Goal: Information Seeking & Learning: Learn about a topic

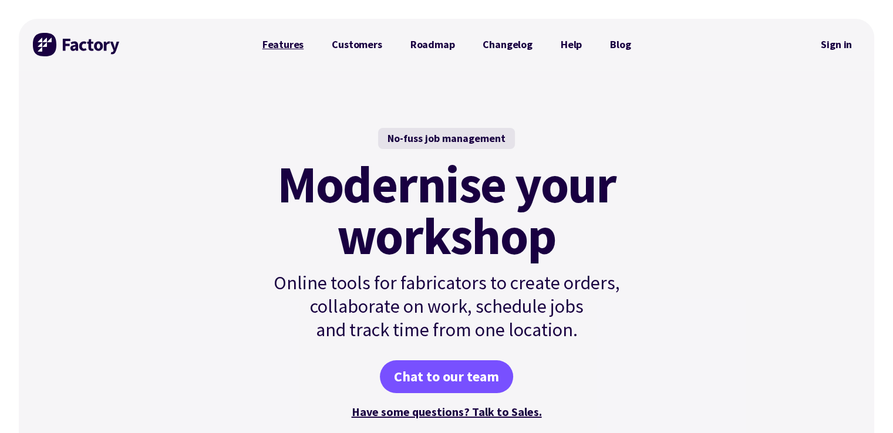
click at [296, 40] on link "Features" at bounding box center [283, 44] width 70 height 23
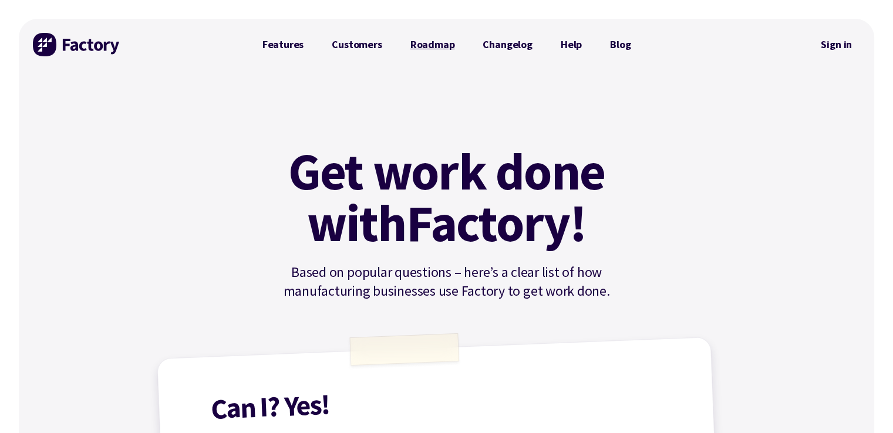
click at [423, 41] on link "Roadmap" at bounding box center [432, 44] width 73 height 23
click at [499, 43] on link "Changelog" at bounding box center [508, 44] width 78 height 23
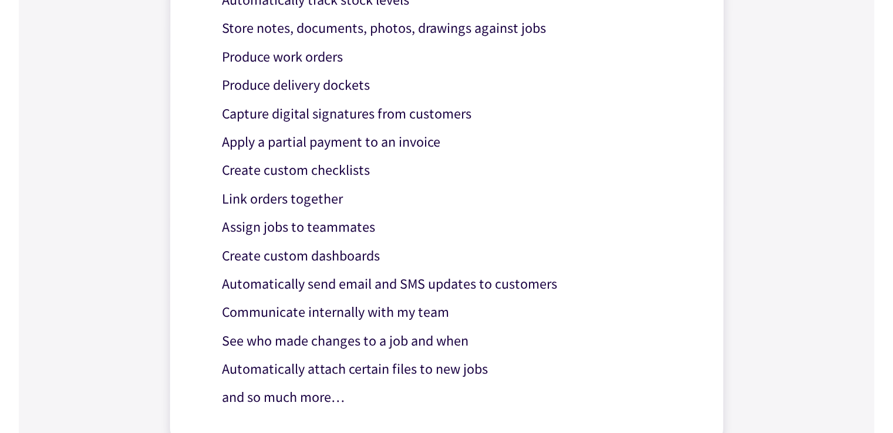
scroll to position [1174, 0]
